Goal: Information Seeking & Learning: Learn about a topic

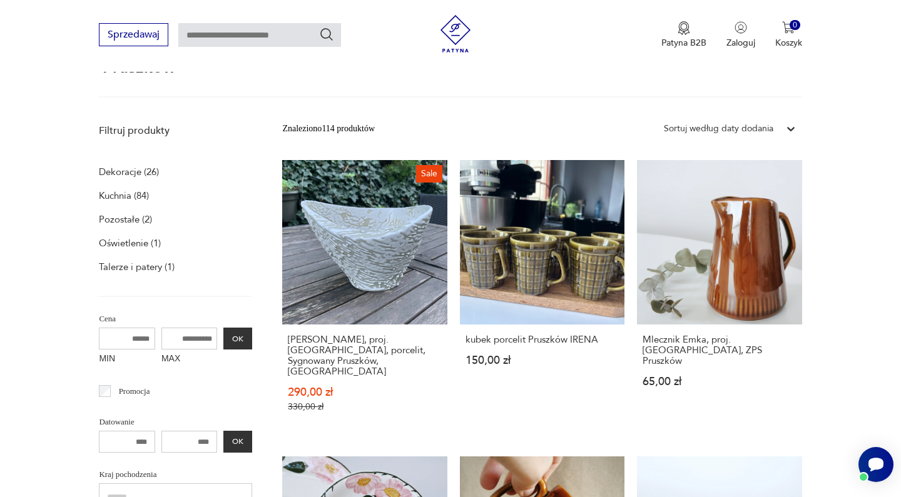
click at [520, 93] on div "Pruszków" at bounding box center [450, 78] width 702 height 39
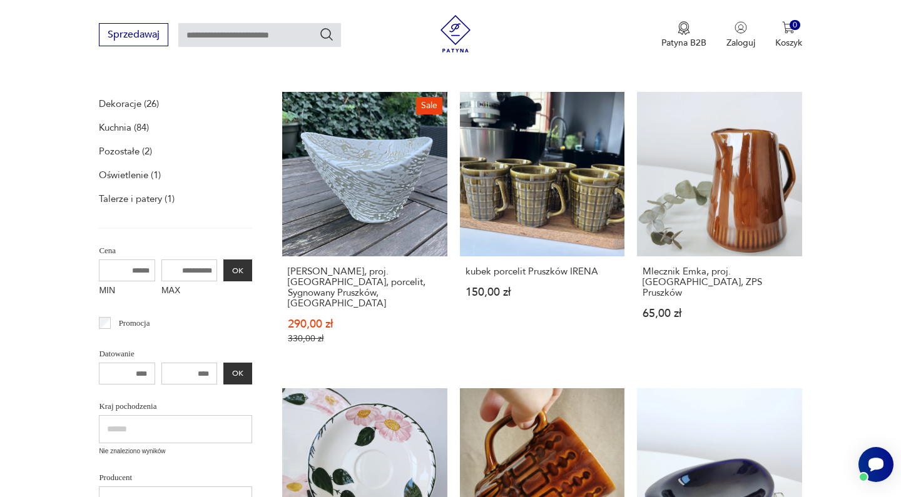
scroll to position [186, 0]
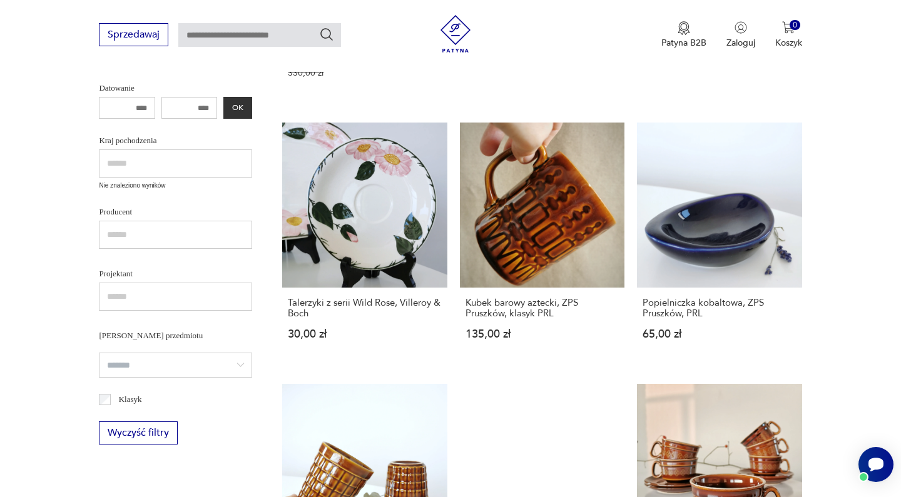
scroll to position [452, 0]
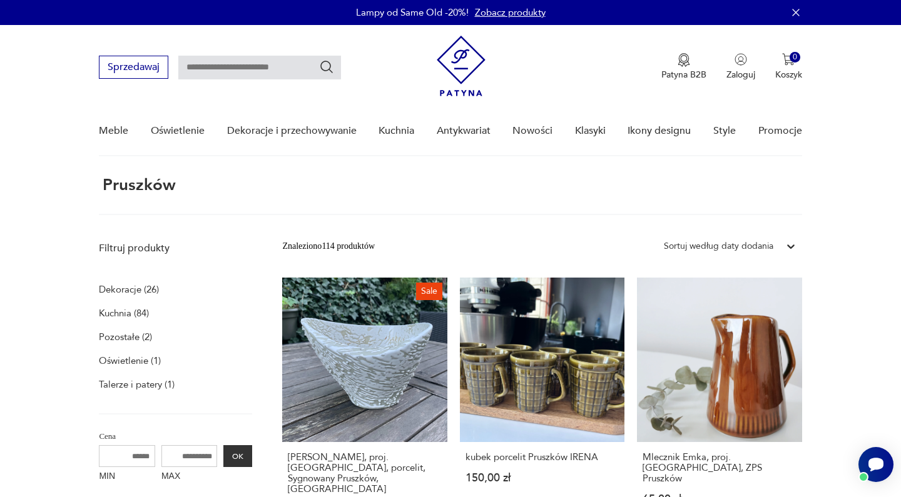
scroll to position [0, 0]
click at [466, 74] on img at bounding box center [461, 66] width 49 height 61
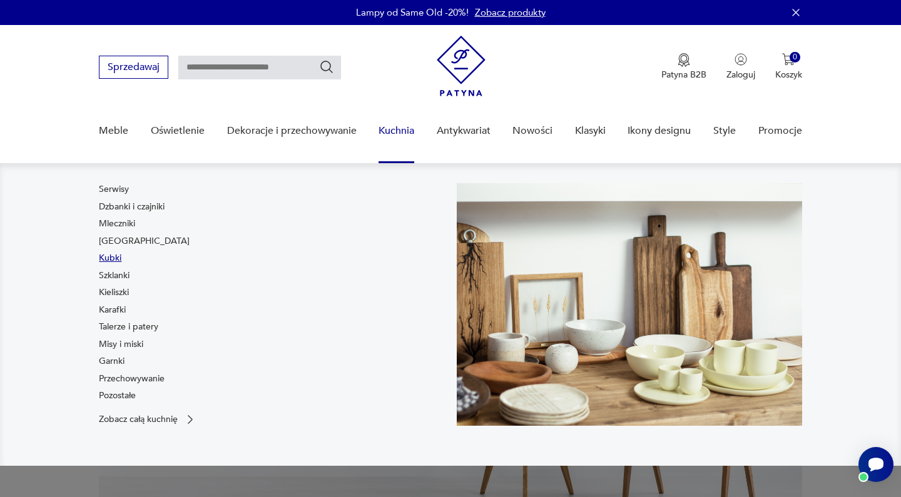
click at [114, 257] on link "Kubki" at bounding box center [110, 258] width 23 height 13
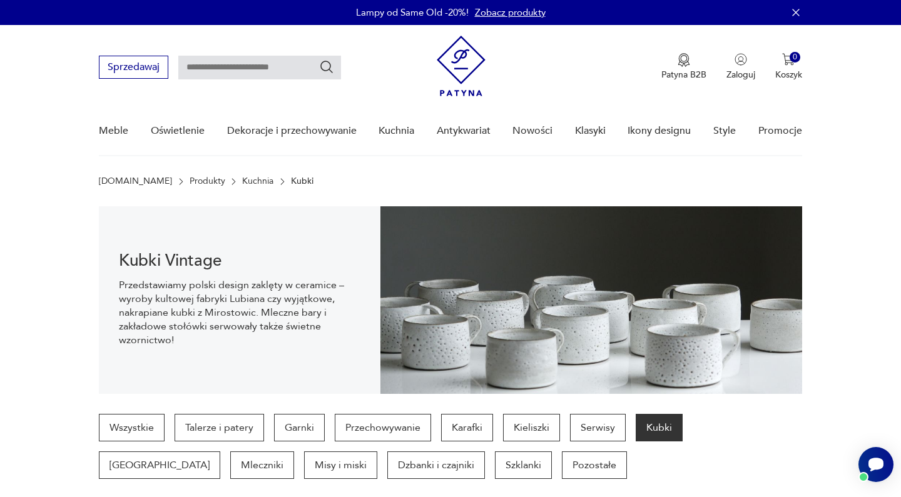
scroll to position [88, 0]
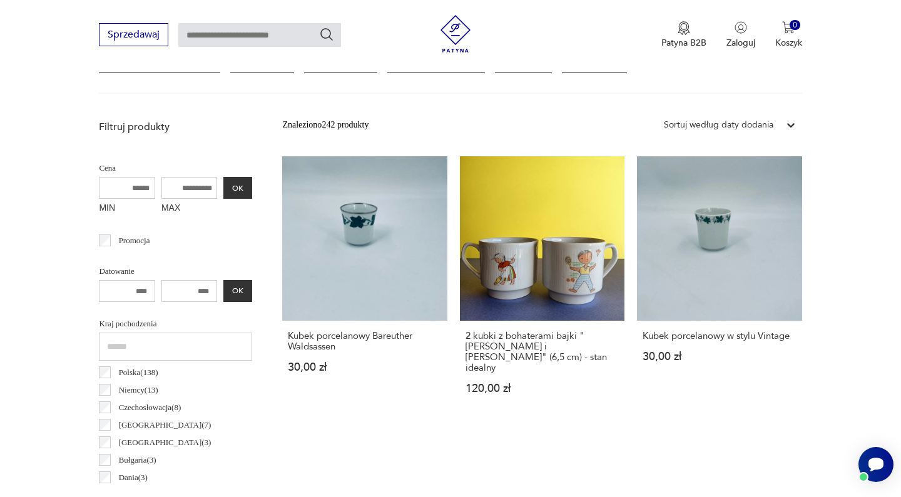
scroll to position [413, 0]
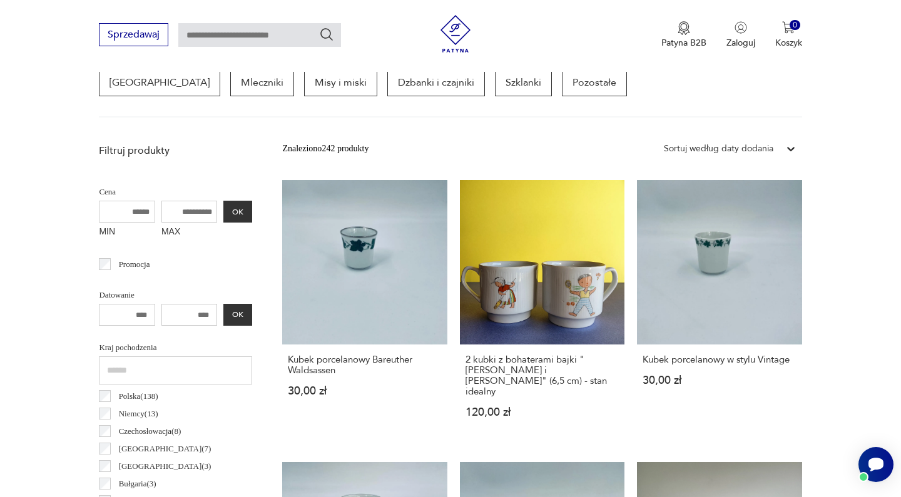
scroll to position [400, 0]
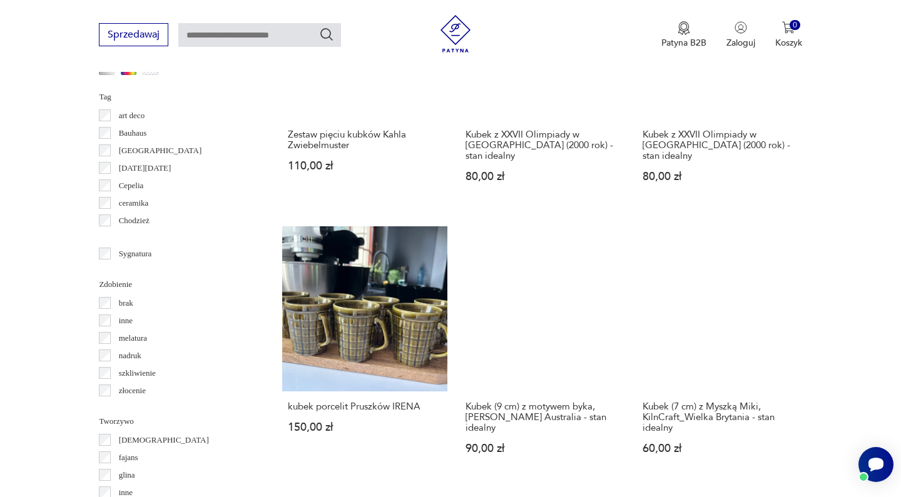
scroll to position [1173, 0]
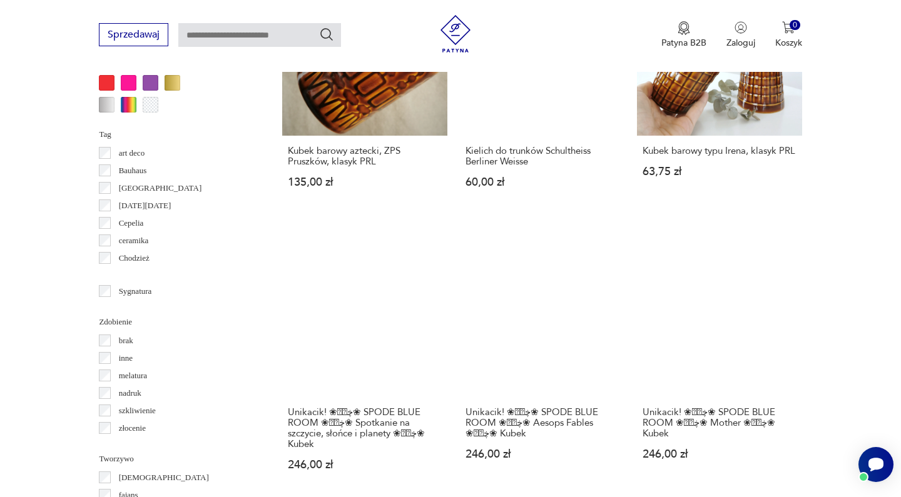
scroll to position [1137, 0]
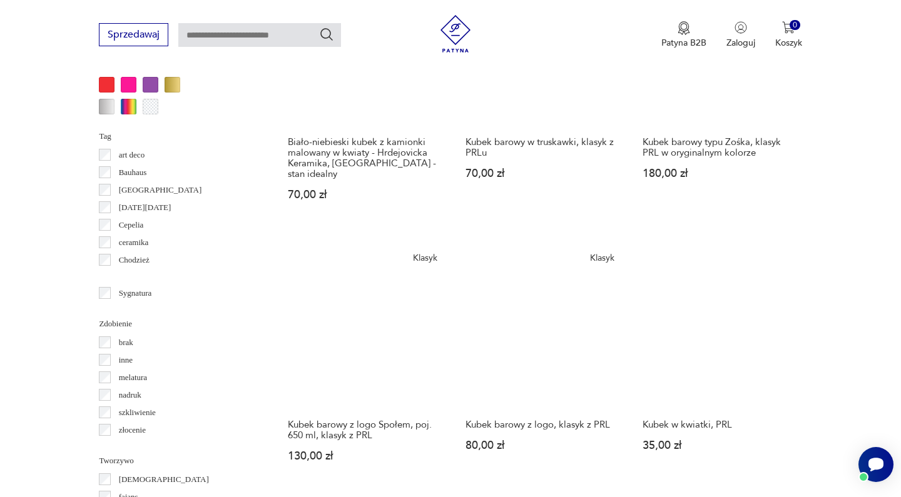
scroll to position [1134, 0]
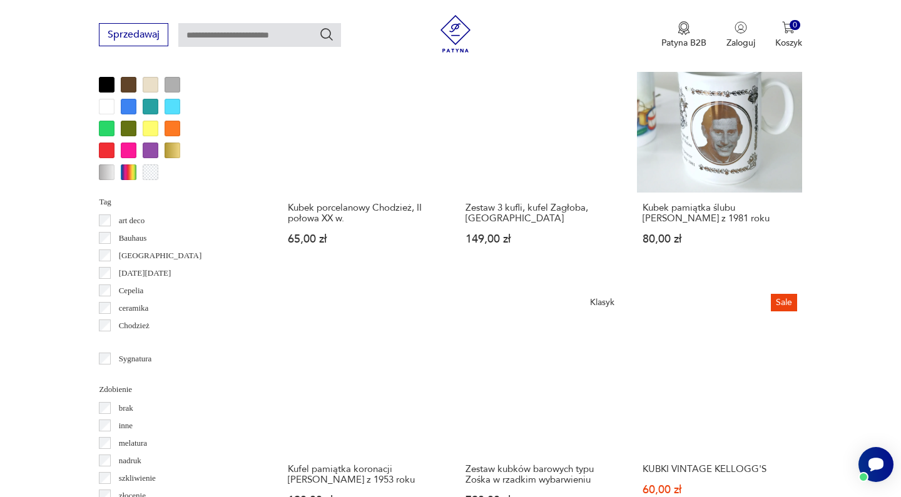
scroll to position [1126, 0]
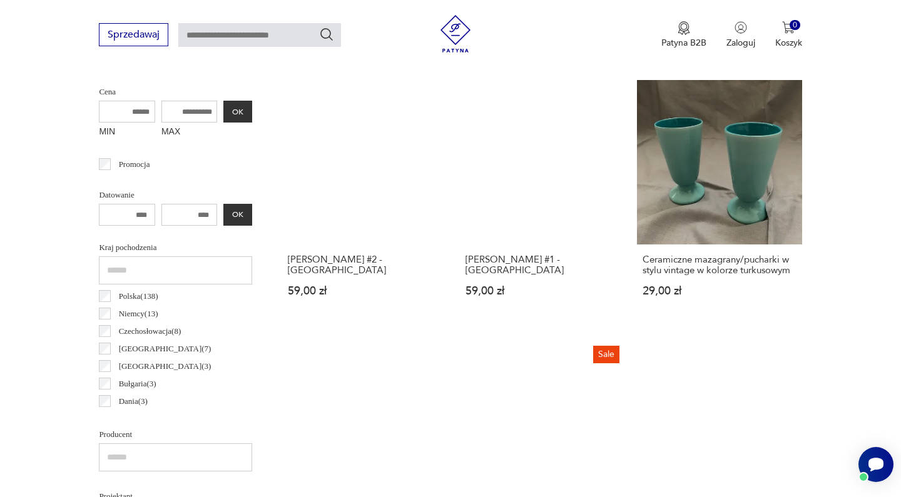
scroll to position [515, 0]
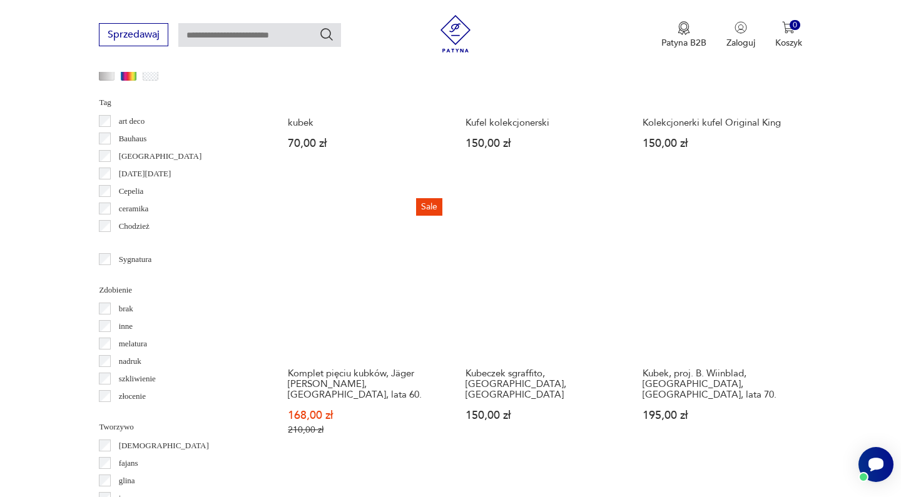
scroll to position [1169, 0]
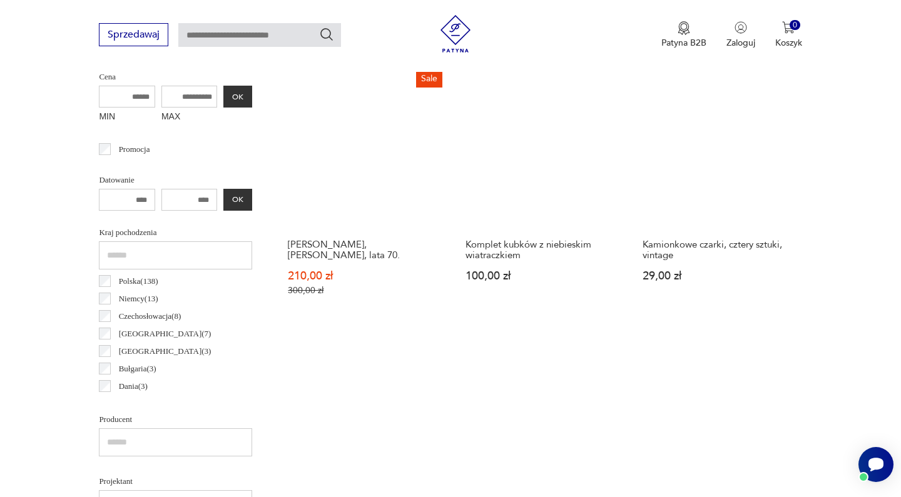
scroll to position [499, 0]
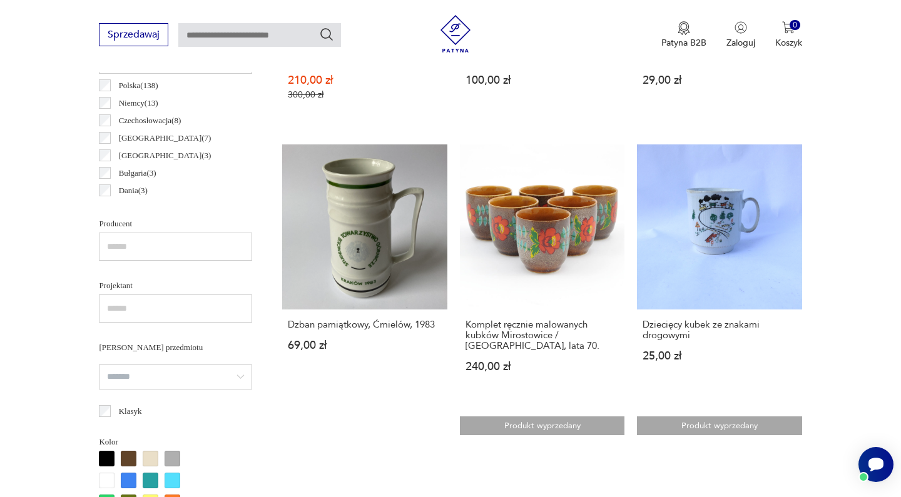
scroll to position [698, 0]
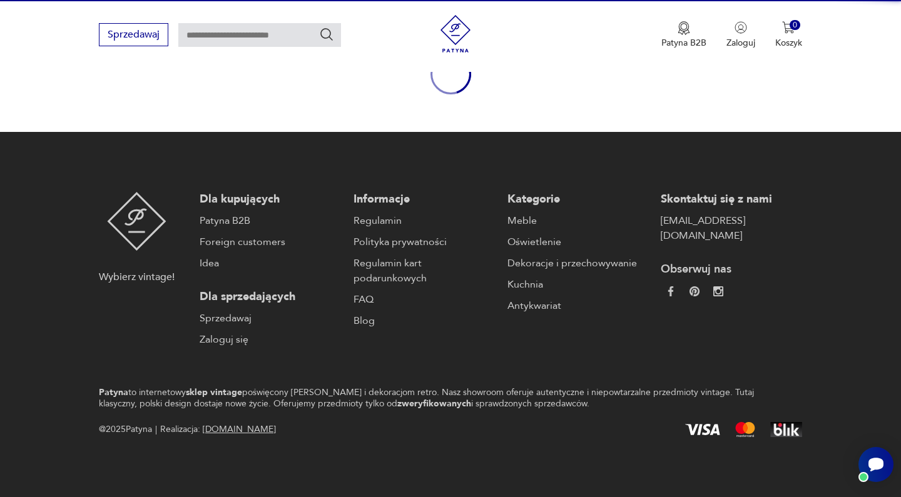
scroll to position [160, 0]
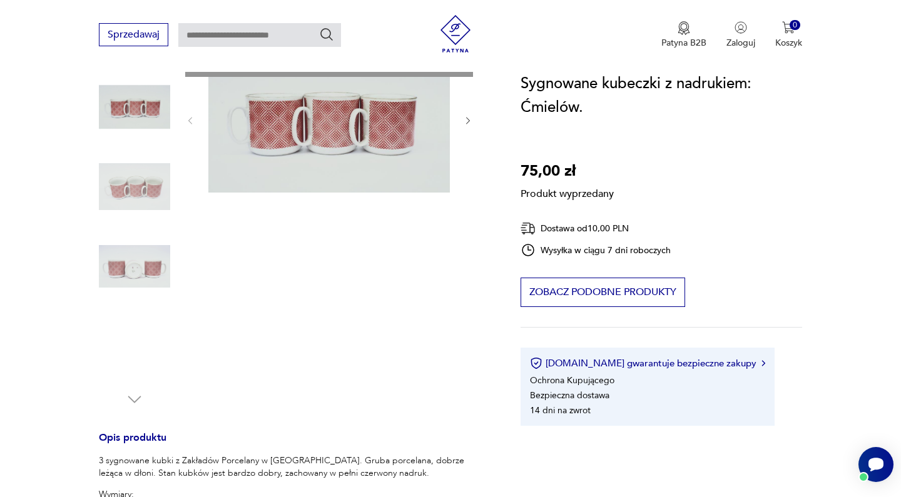
click at [294, 127] on div "Produkt wyprzedany Opis produktu 3 sygnowane kubki z Zakładów Porcelany w [GEOG…" at bounding box center [295, 448] width 392 height 804
click at [148, 201] on div "Produkt wyprzedany Opis produktu 3 sygnowane kubki z Zakładów Porcelany w [GEOG…" at bounding box center [295, 448] width 392 height 804
click at [149, 268] on div "Produkt wyprzedany Opis produktu 3 sygnowane kubki z Zakładów Porcelany w [GEOG…" at bounding box center [295, 448] width 392 height 804
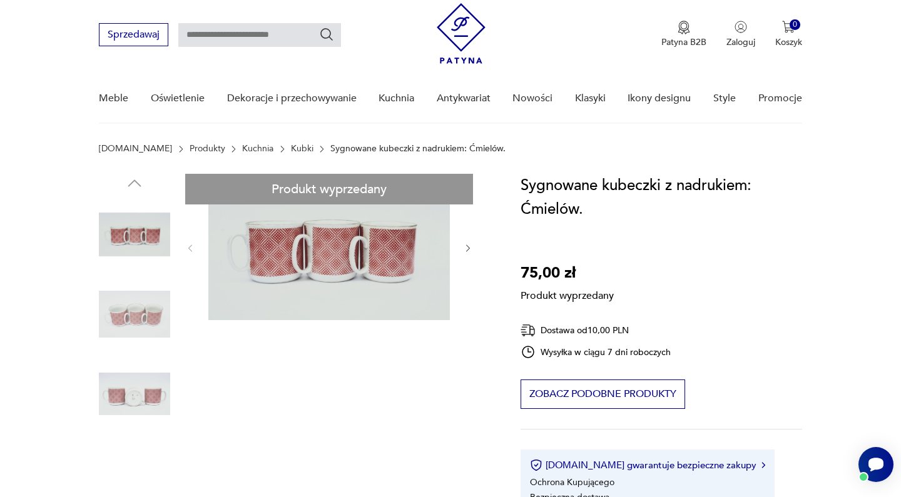
scroll to position [30, 0]
